Goal: Task Accomplishment & Management: Complete application form

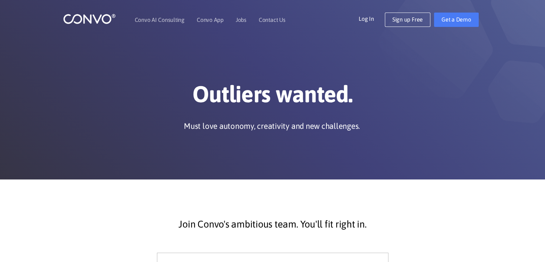
click at [242, 20] on link "Jobs" at bounding box center [241, 20] width 11 height 6
